Goal: Task Accomplishment & Management: Manage account settings

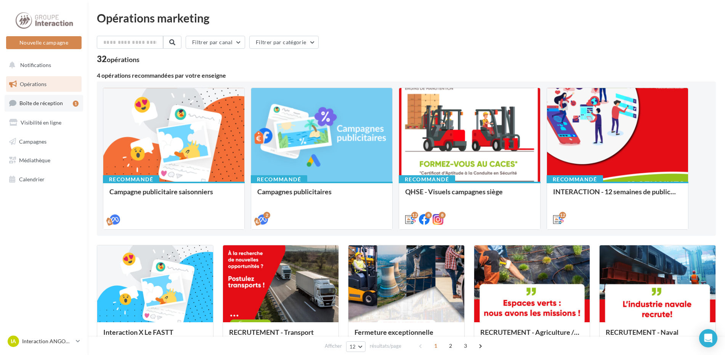
click at [58, 100] on span "Boîte de réception" at bounding box center [40, 103] width 43 height 6
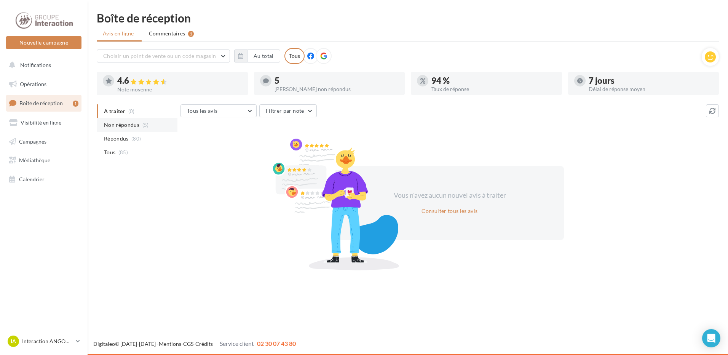
click at [121, 125] on span "Non répondus" at bounding box center [121, 125] width 35 height 8
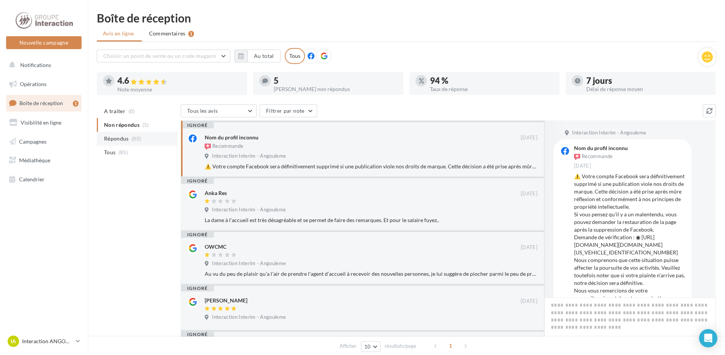
click at [120, 138] on span "Répondus" at bounding box center [116, 139] width 25 height 8
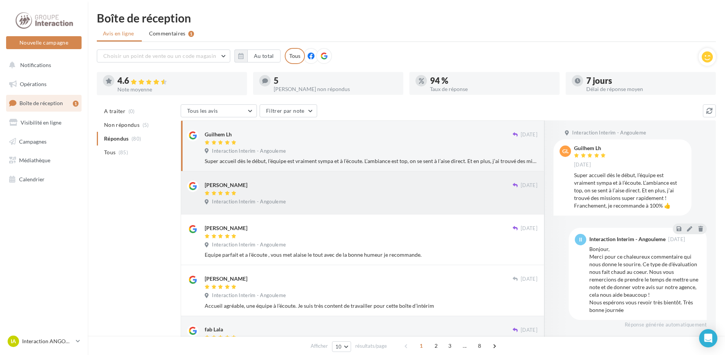
click at [378, 177] on div "[PERSON_NAME] [DATE] Interaction Interim - Angouleme" at bounding box center [362, 192] width 363 height 43
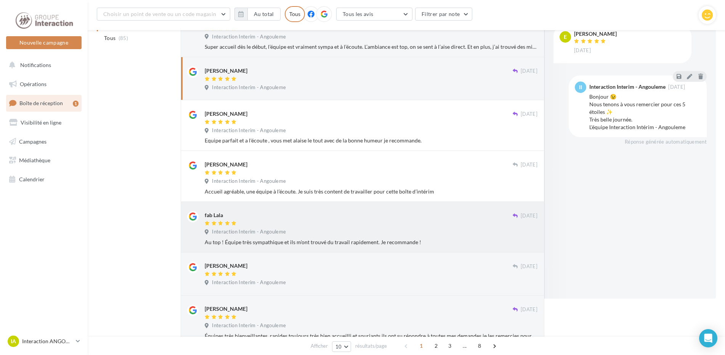
scroll to position [158, 0]
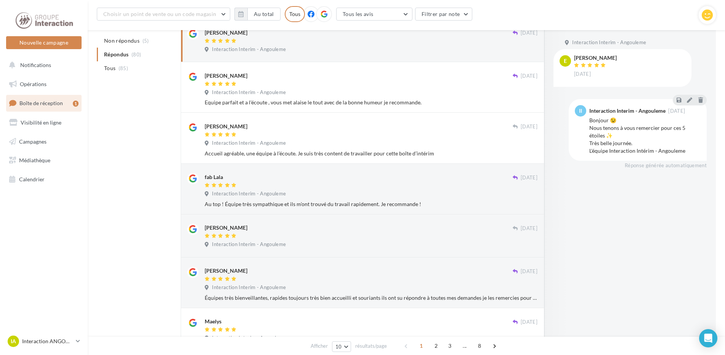
drag, startPoint x: 116, startPoint y: 150, endPoint x: 110, endPoint y: 151, distance: 6.3
click at [116, 150] on div "A traiter (0) Non répondus (5) Répondus (80) Tous (85) Tous les avis Tous les a…" at bounding box center [406, 213] width 619 height 522
